Goal: Find specific page/section: Find specific page/section

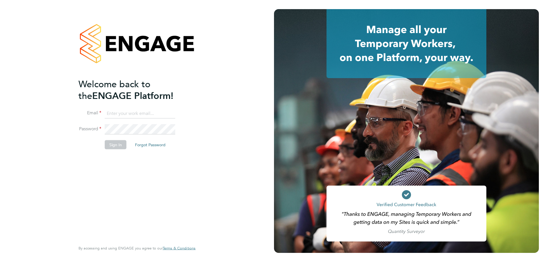
type input "jwhyms@fr-group.co.uk"
click at [113, 147] on button "Sign In" at bounding box center [116, 144] width 22 height 9
click at [120, 142] on button "Sign In" at bounding box center [116, 144] width 22 height 9
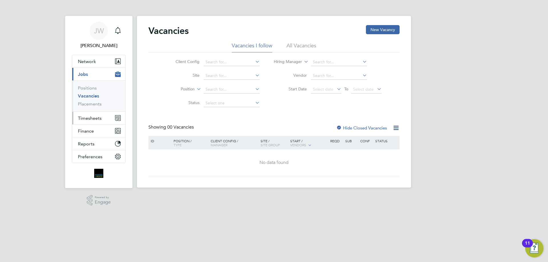
click at [89, 116] on span "Timesheets" at bounding box center [90, 118] width 24 height 5
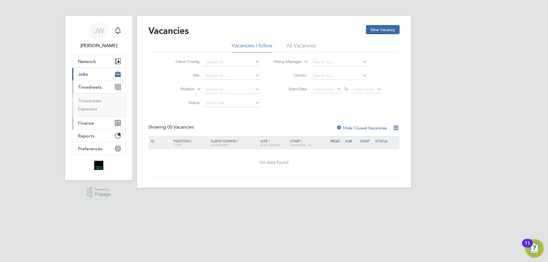
click at [88, 123] on span "Finance" at bounding box center [86, 122] width 16 height 5
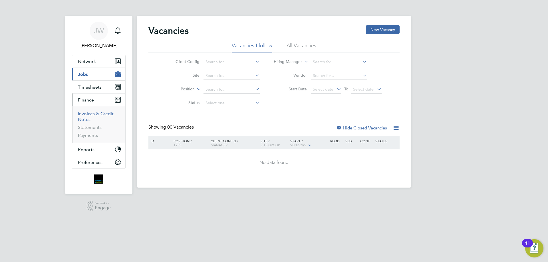
click at [91, 113] on link "Invoices & Credit Notes" at bounding box center [96, 116] width 36 height 11
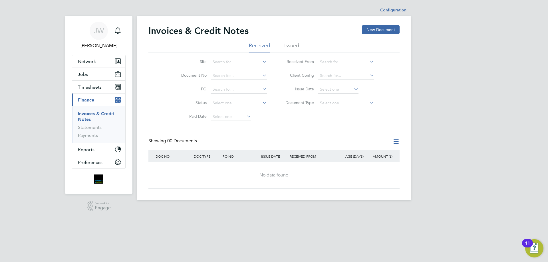
click at [292, 45] on li "Issued" at bounding box center [291, 47] width 15 height 10
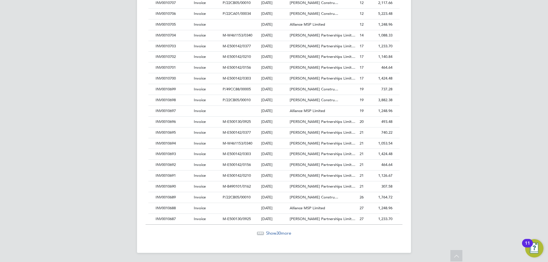
click at [279, 231] on span "30" at bounding box center [278, 233] width 5 height 5
